Goal: Information Seeking & Learning: Learn about a topic

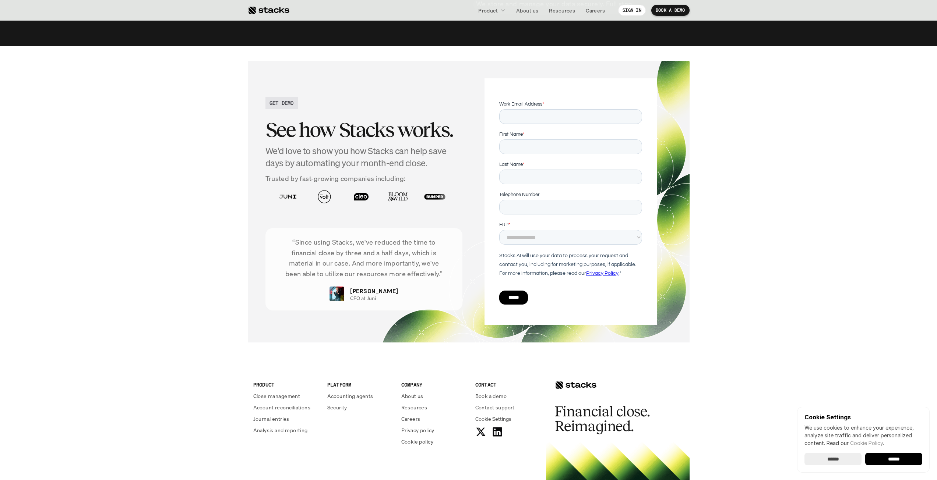
scroll to position [2497, 0]
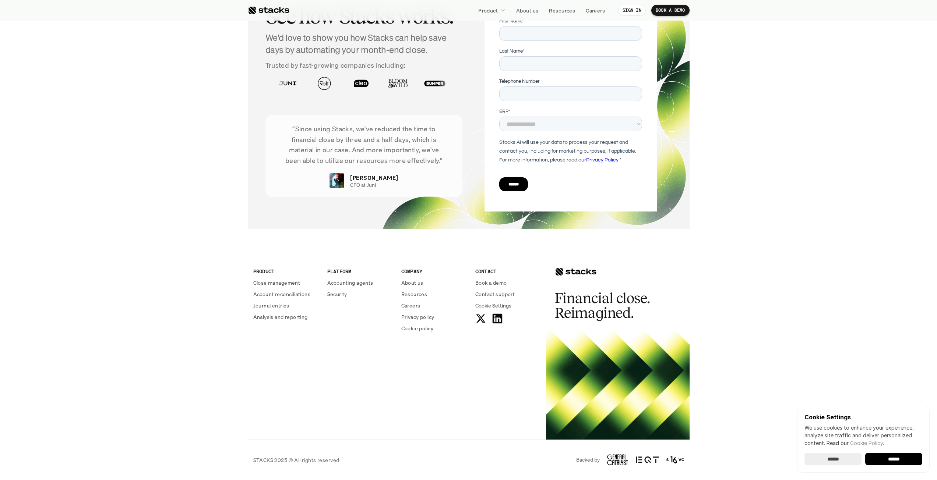
click at [497, 318] on icon at bounding box center [497, 319] width 12 height 12
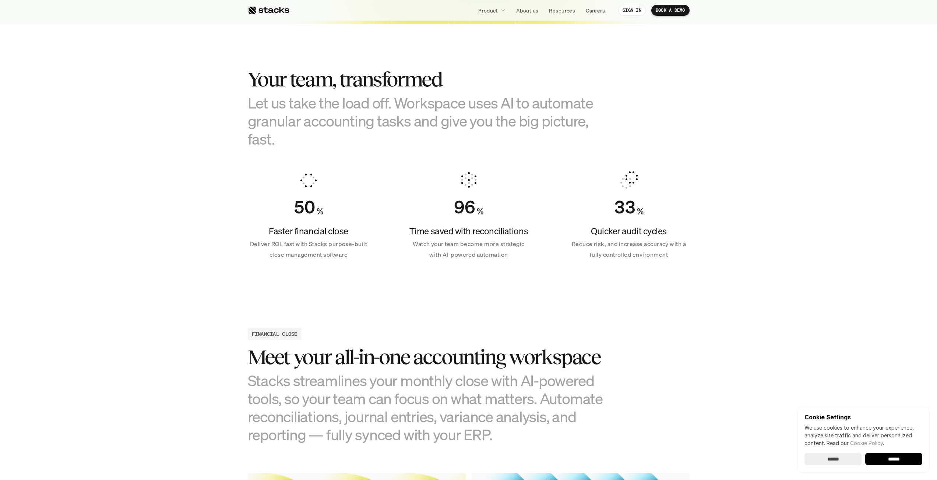
scroll to position [0, 0]
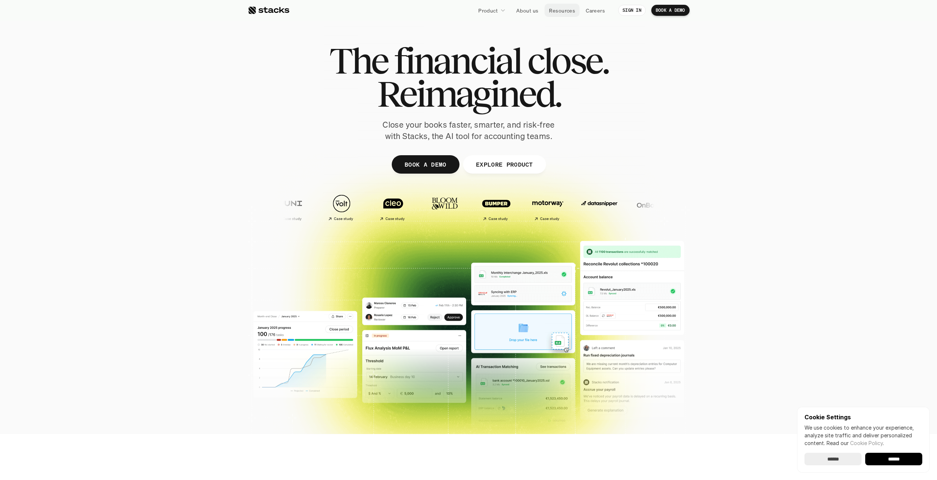
click at [562, 10] on p "Resources" at bounding box center [562, 11] width 26 height 8
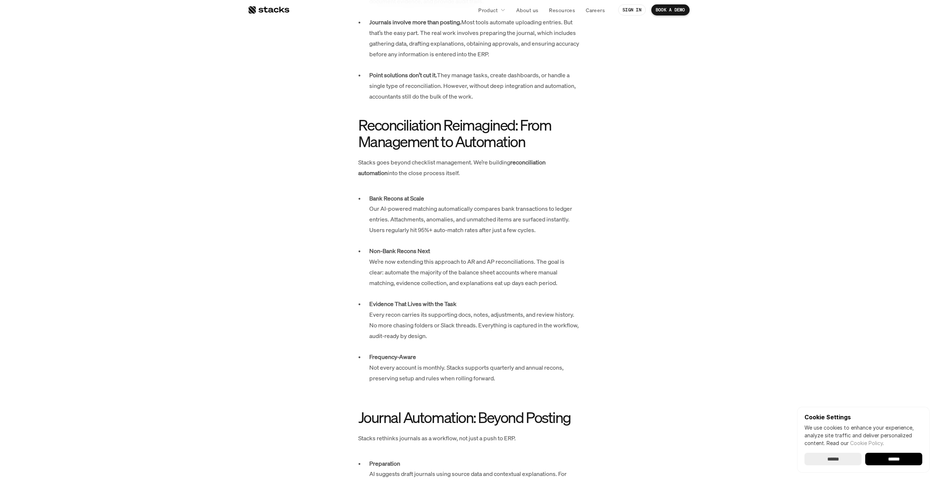
scroll to position [430, 0]
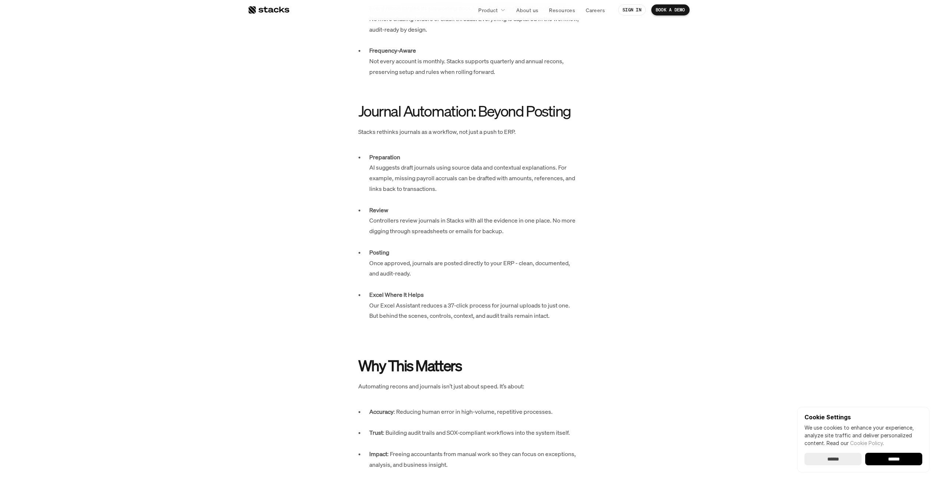
scroll to position [920, 0]
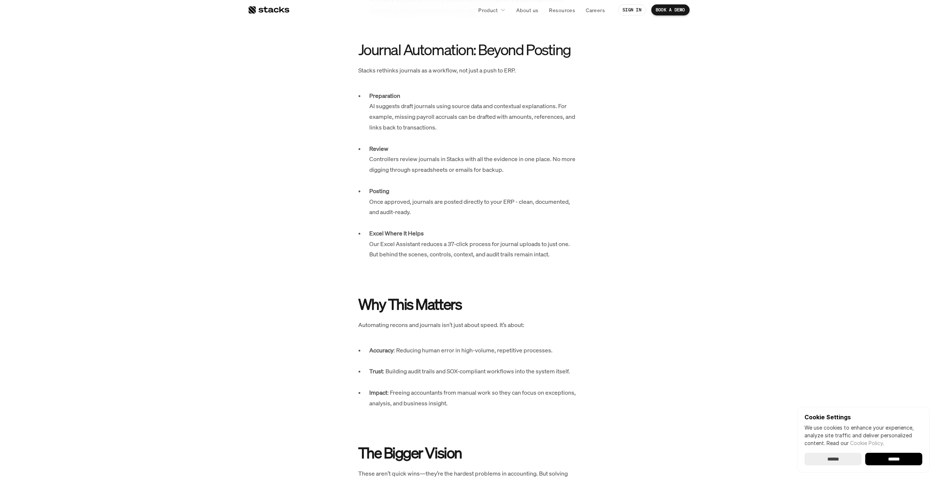
drag, startPoint x: 569, startPoint y: 203, endPoint x: 736, endPoint y: 475, distance: 319.3
click at [836, 465] on input "******" at bounding box center [832, 459] width 57 height 13
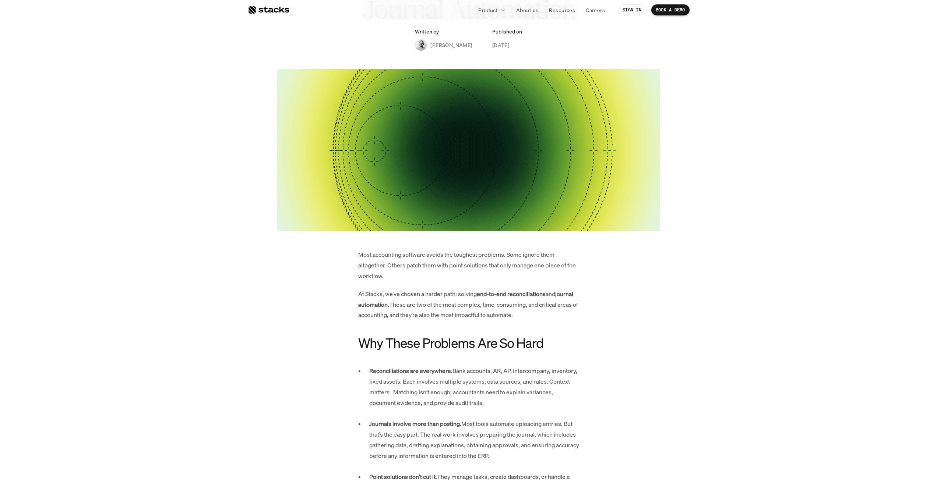
scroll to position [184, 0]
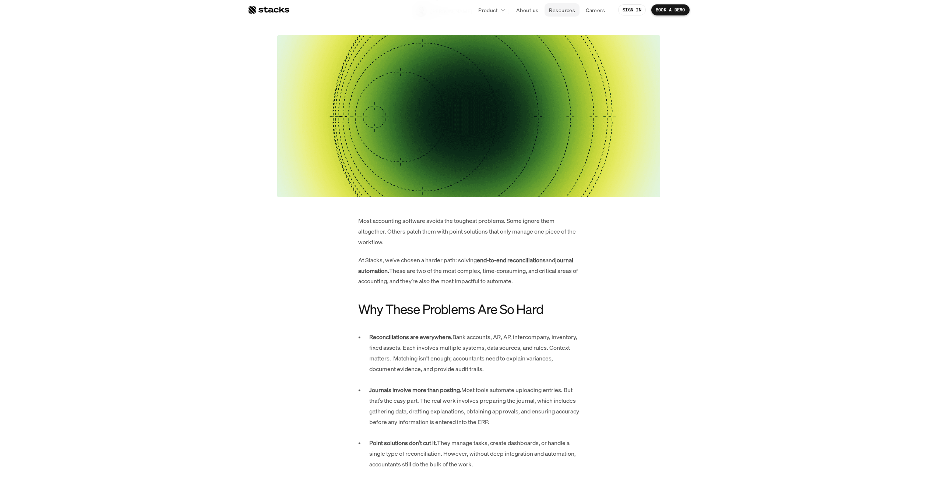
click at [571, 8] on p "Resources" at bounding box center [562, 10] width 26 height 8
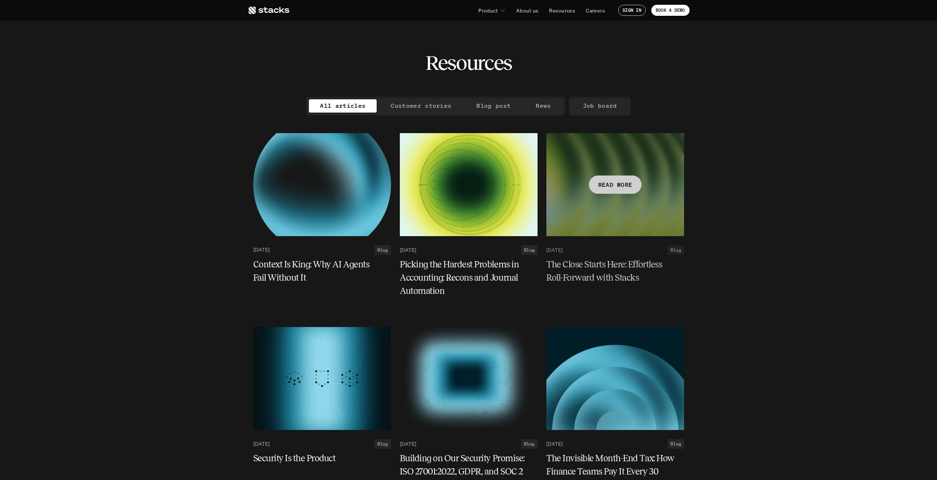
click at [635, 197] on div at bounding box center [615, 184] width 138 height 103
